Goal: Task Accomplishment & Management: Manage account settings

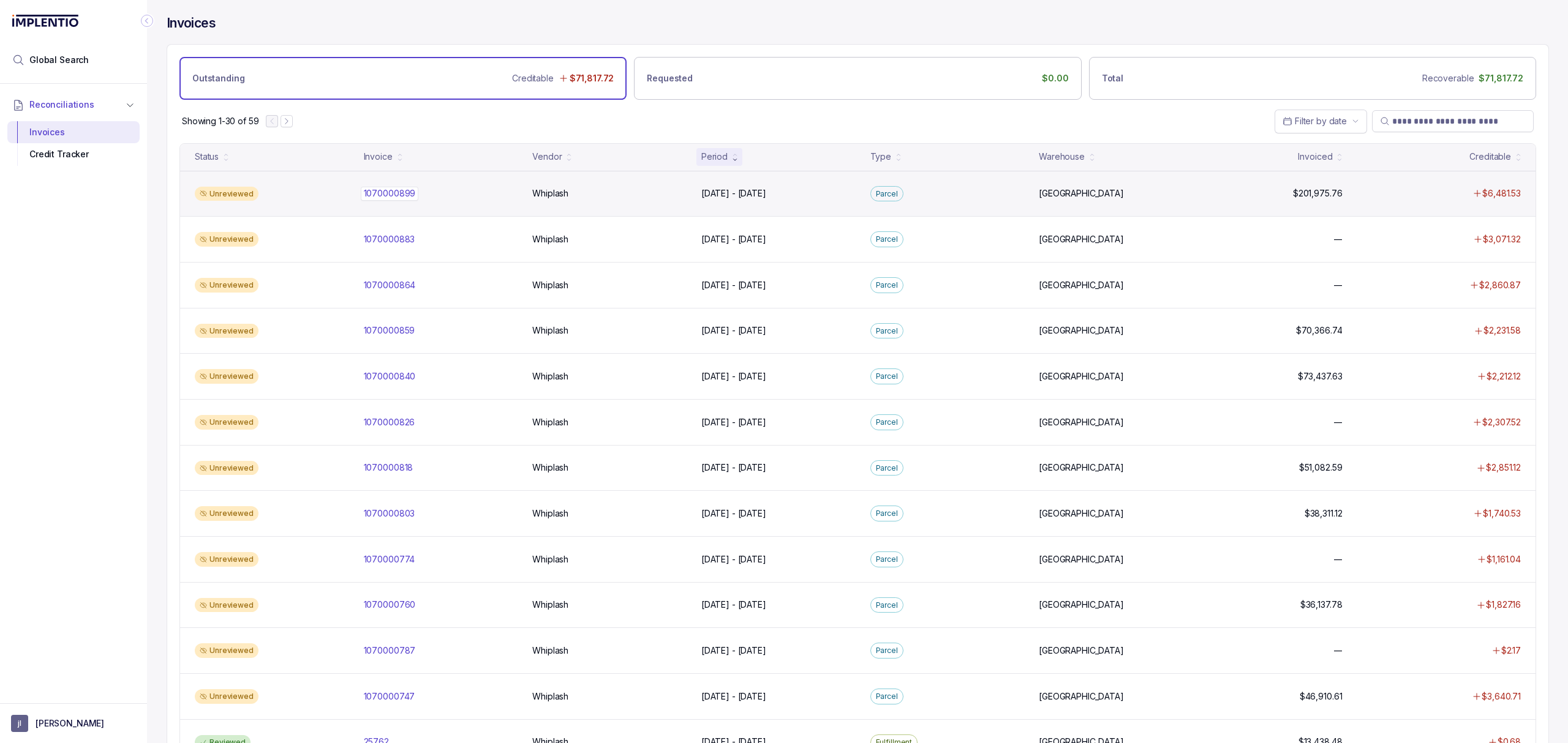
click at [417, 200] on div "1070000899 1070000899" at bounding box center [440, 193] width 154 height 12
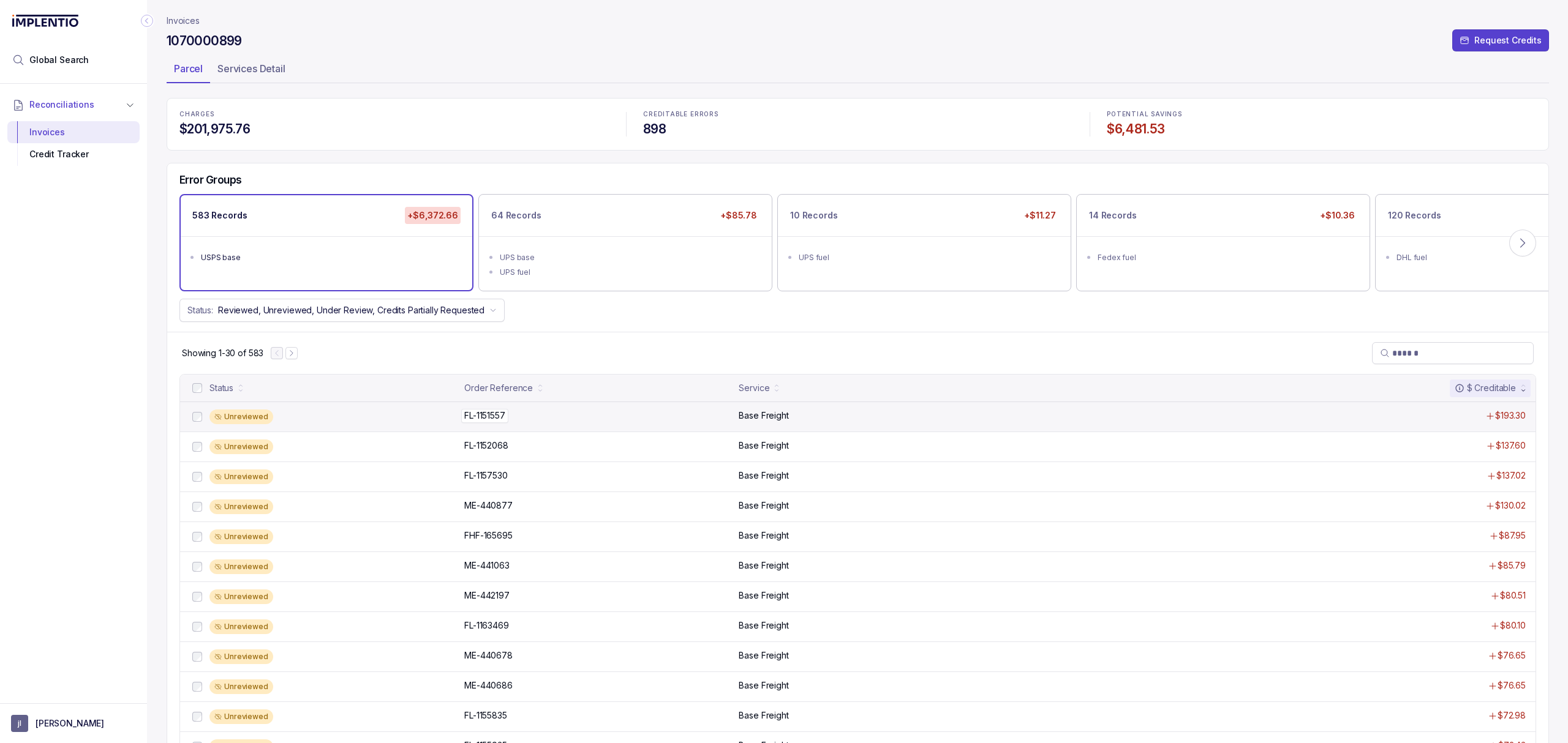
click at [473, 415] on p "FL-1151557" at bounding box center [484, 416] width 47 height 13
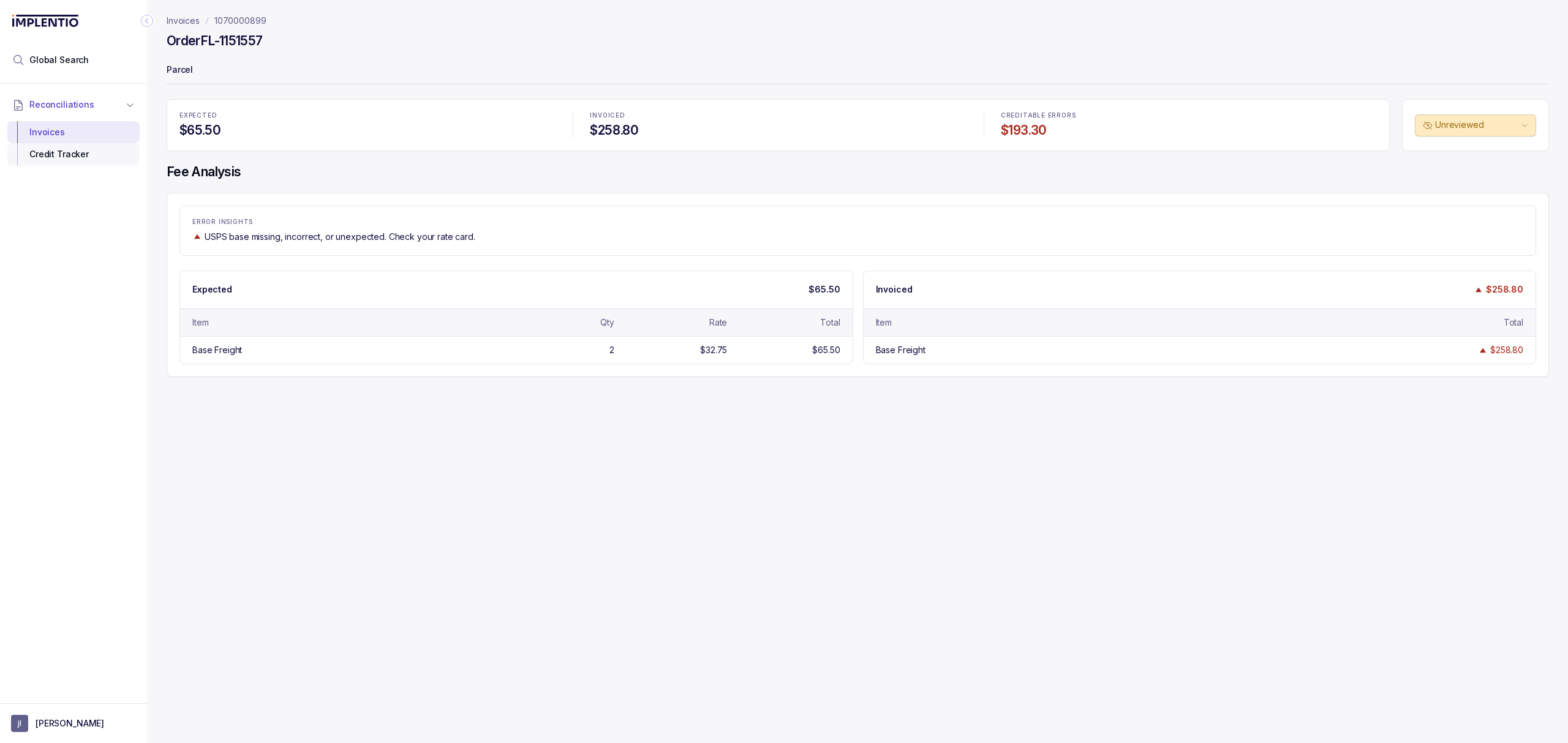
click at [84, 158] on div "Credit Tracker" at bounding box center [73, 154] width 113 height 22
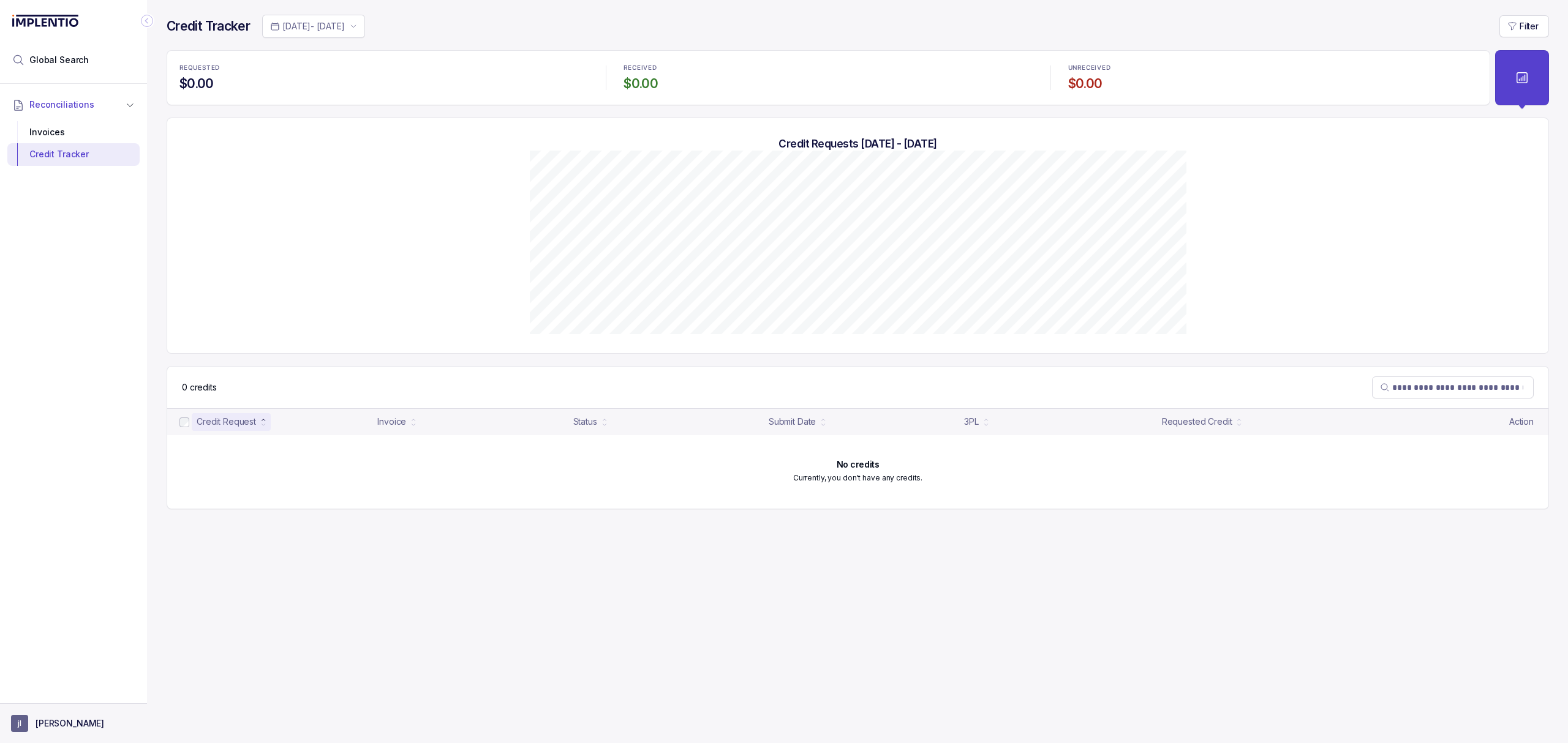
click at [54, 727] on p "[PERSON_NAME]" at bounding box center [69, 723] width 68 height 12
click at [57, 701] on p "Logout" at bounding box center [80, 696] width 102 height 12
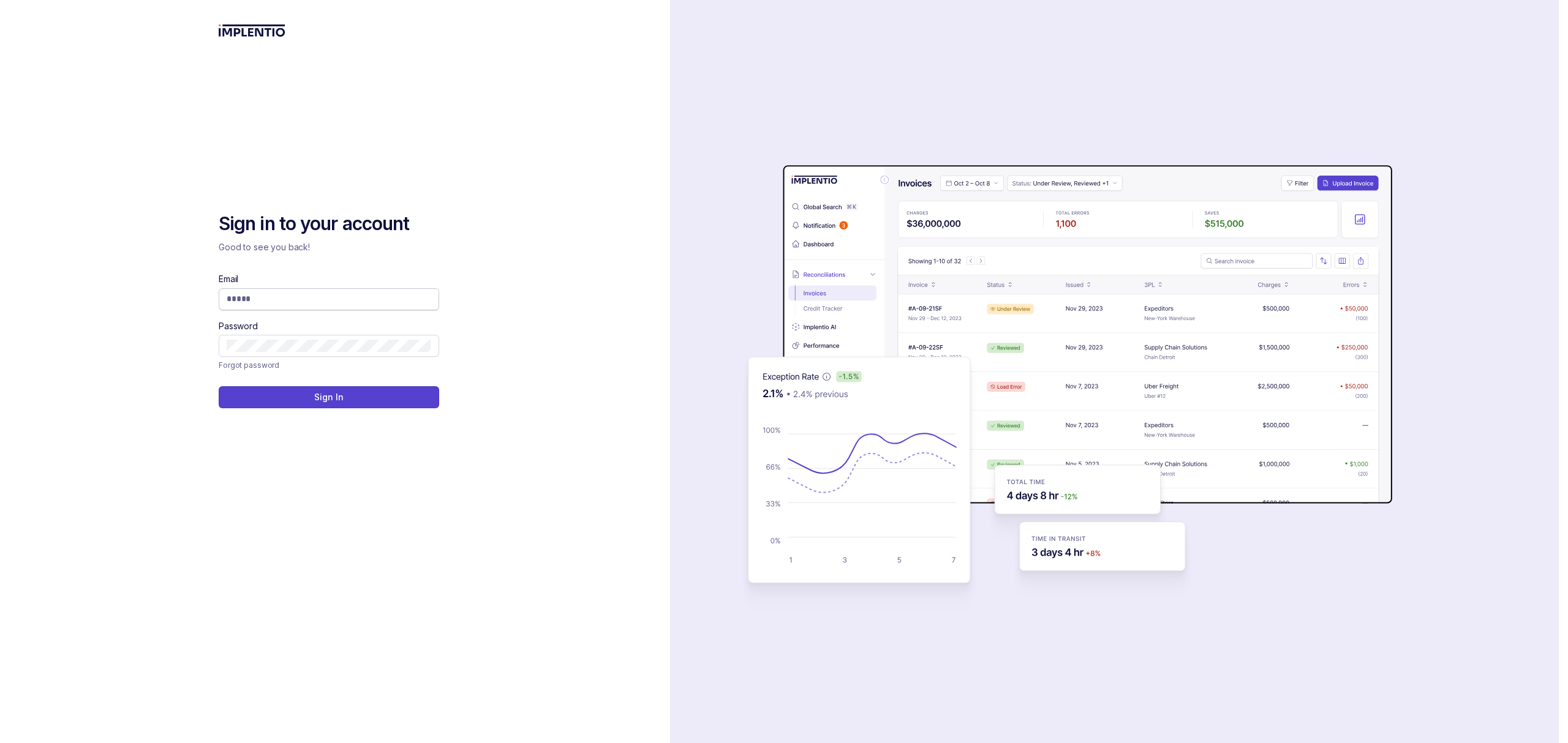
click at [317, 294] on input "Email" at bounding box center [328, 298] width 205 height 12
type input "**********"
click at [301, 392] on div at bounding box center [329, 397] width 74 height 12
